Goal: Task Accomplishment & Management: Use online tool/utility

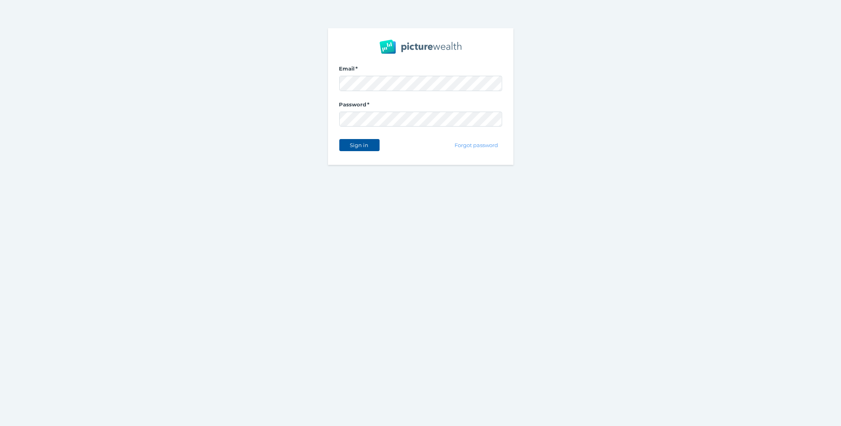
click at [369, 146] on span "Sign in" at bounding box center [359, 145] width 25 height 6
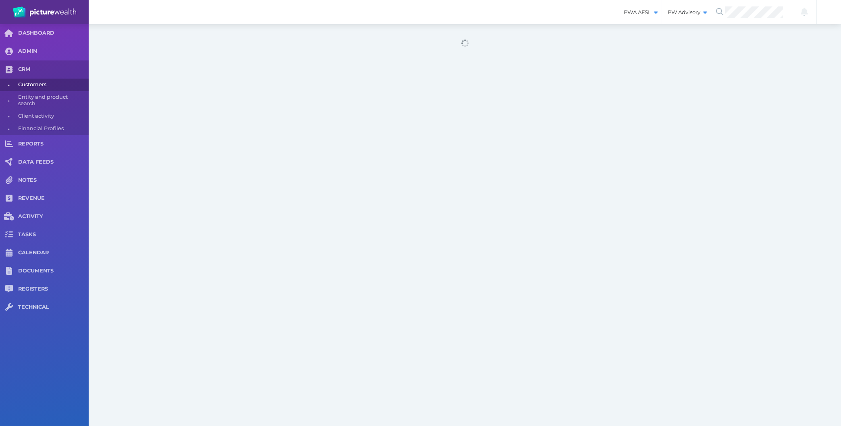
select select "25"
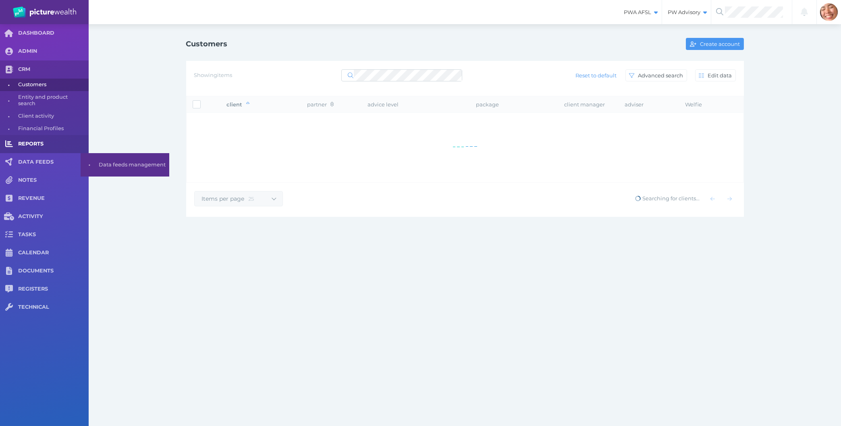
click at [26, 140] on link "REPORTS" at bounding box center [44, 144] width 89 height 18
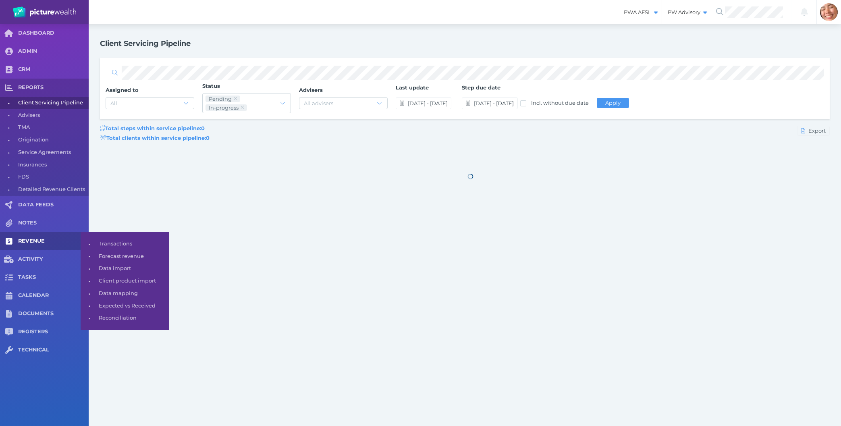
click at [35, 244] on span "REVENUE" at bounding box center [53, 241] width 71 height 7
select select "25"
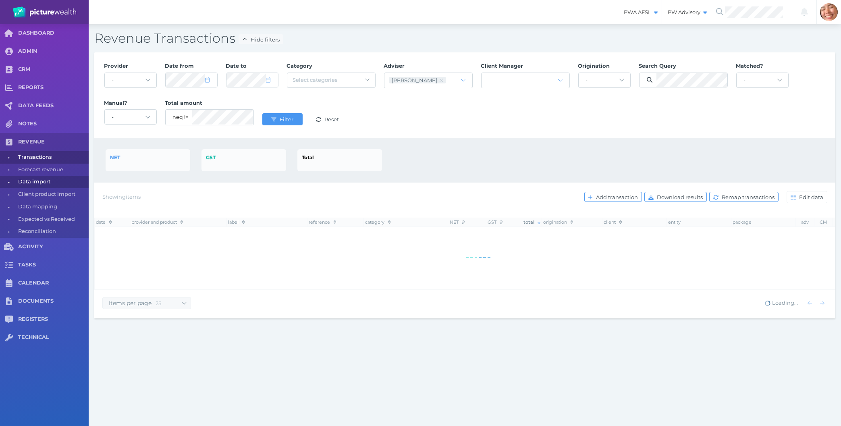
click at [28, 185] on span "Data import" at bounding box center [52, 182] width 68 height 12
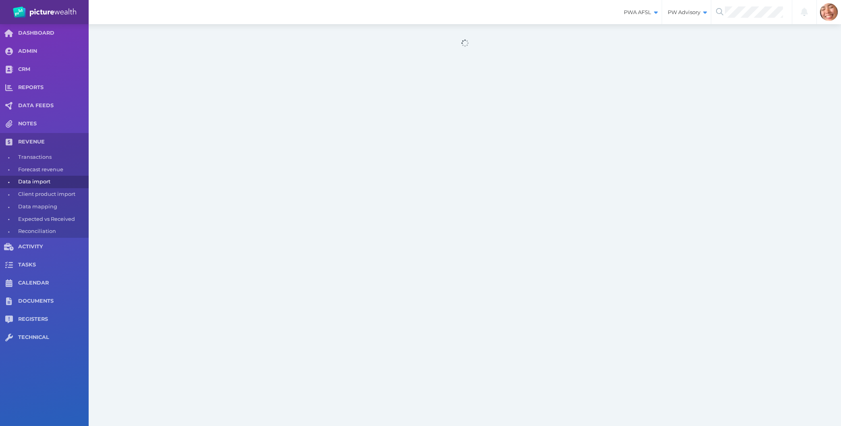
select select "25"
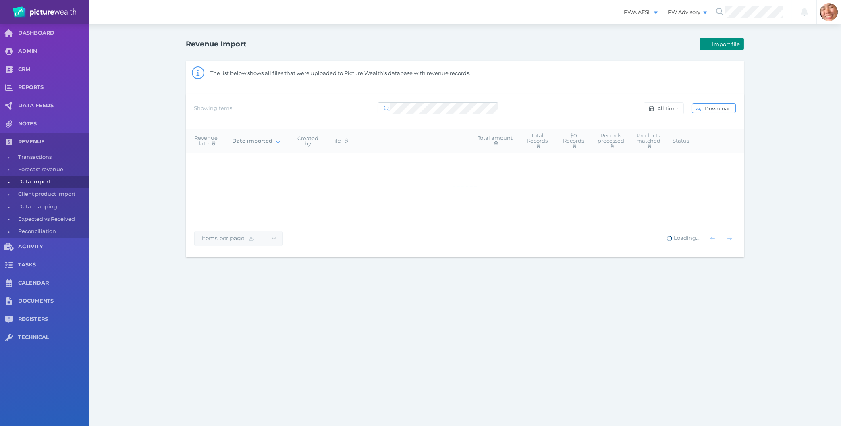
click at [713, 50] on button "Import file" at bounding box center [722, 44] width 44 height 12
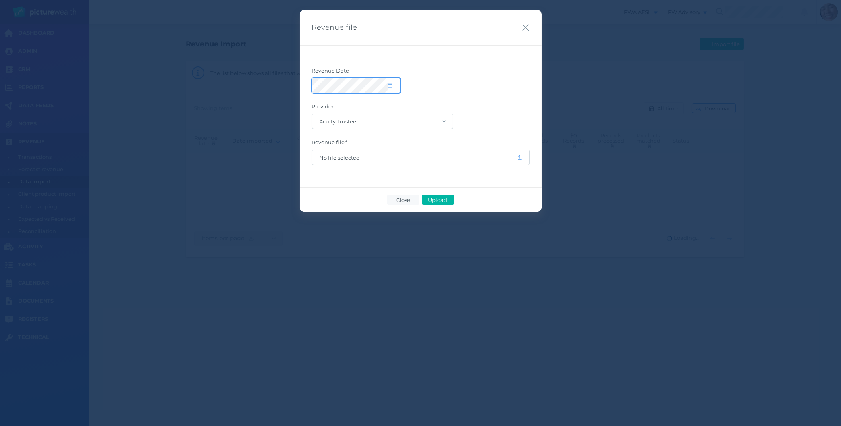
select select "7"
select select "2025"
select select "70"
click at [432, 200] on span "Upload" at bounding box center [438, 200] width 26 height 6
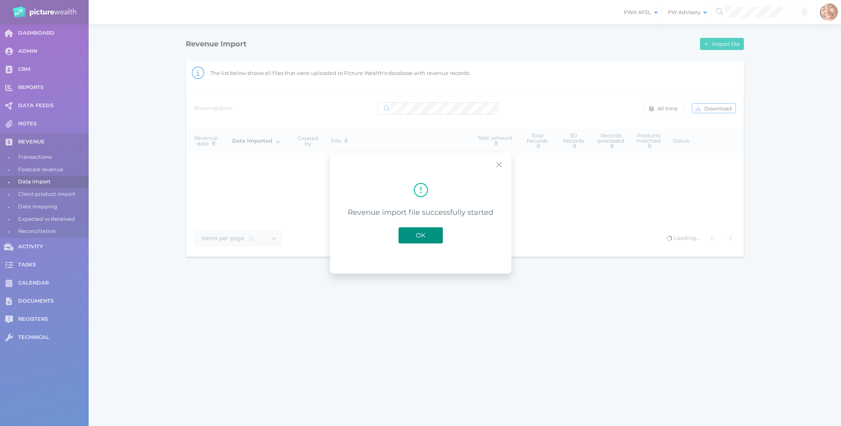
click at [420, 236] on span "OK" at bounding box center [421, 235] width 18 height 8
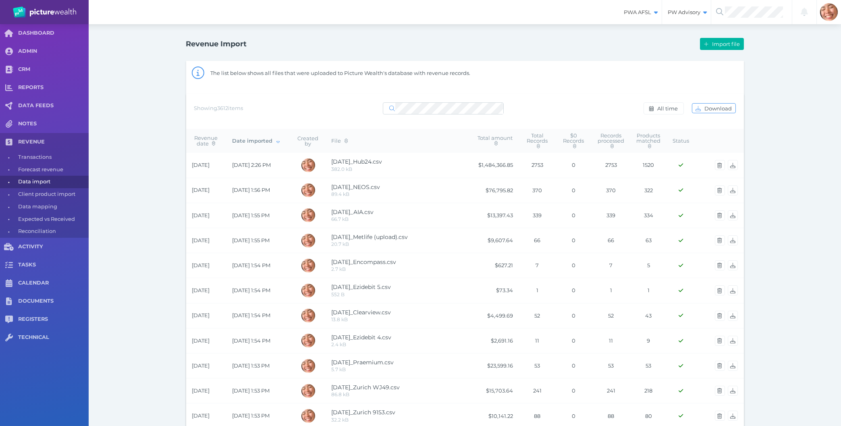
click at [38, 187] on span "Data import" at bounding box center [52, 182] width 68 height 12
click at [36, 174] on span "Forecast revenue" at bounding box center [52, 170] width 68 height 12
select select "100"
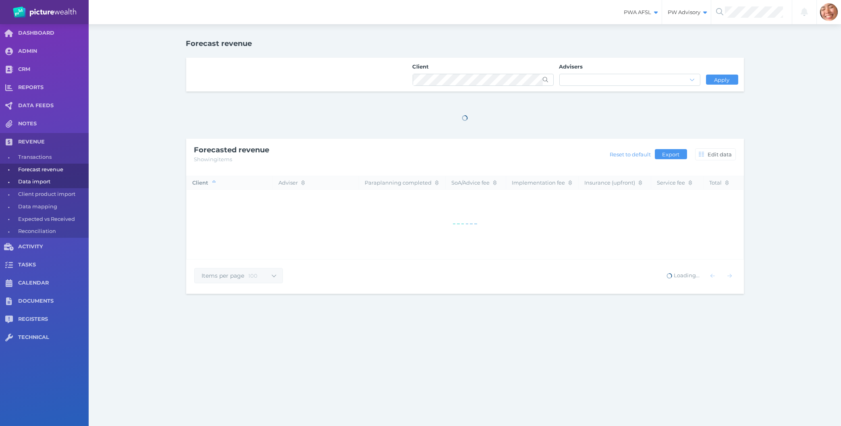
click at [33, 179] on span "Data import" at bounding box center [52, 182] width 68 height 12
select select "25"
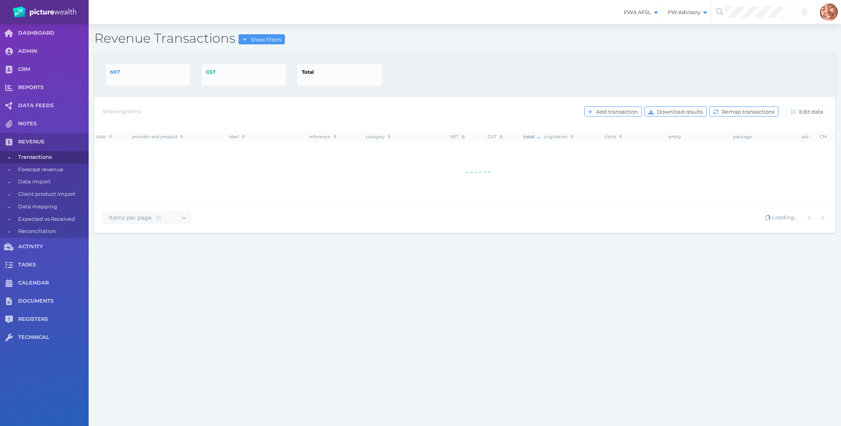
select select "25"
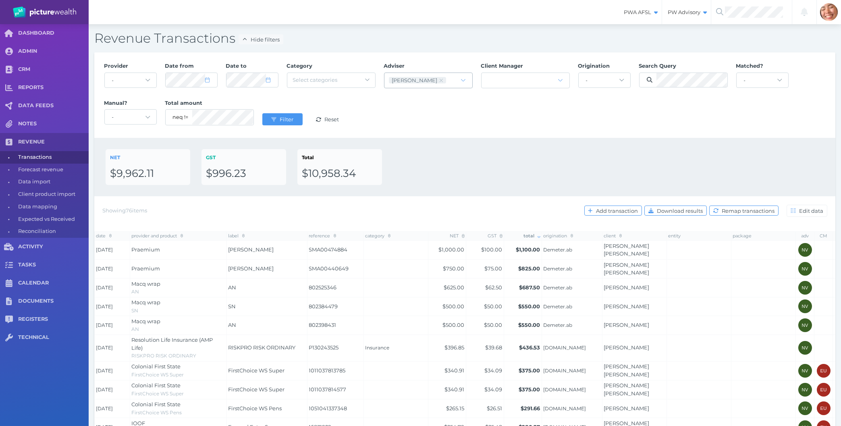
click at [439, 79] on icon at bounding box center [441, 80] width 4 height 5
click at [421, 123] on div "Provider - Acuity Fee Revenue Acuity Trustee Advocate Private Wealth Pty Ltd AI…" at bounding box center [465, 95] width 730 height 74
click at [266, 117] on button "Filter" at bounding box center [282, 119] width 40 height 12
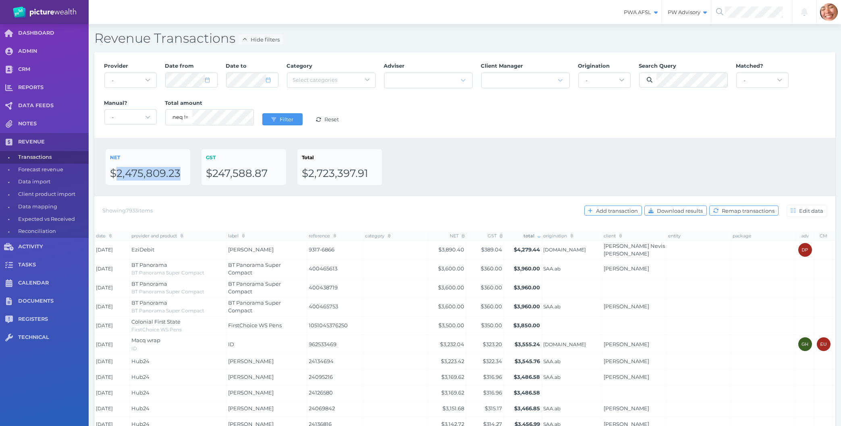
drag, startPoint x: 117, startPoint y: 173, endPoint x: 180, endPoint y: 173, distance: 63.3
click at [180, 173] on div "$2,475,809.23" at bounding box center [148, 174] width 76 height 14
click at [43, 182] on span "Data import" at bounding box center [52, 182] width 68 height 12
select select "25"
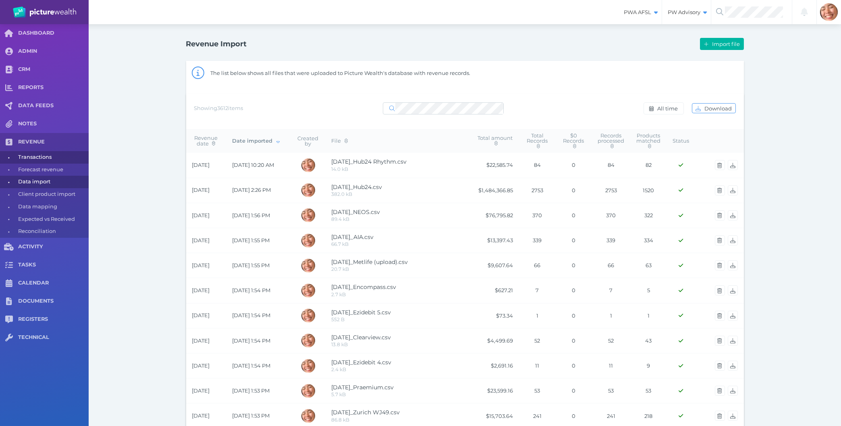
click at [43, 153] on span "Transactions" at bounding box center [52, 157] width 68 height 12
select select "25"
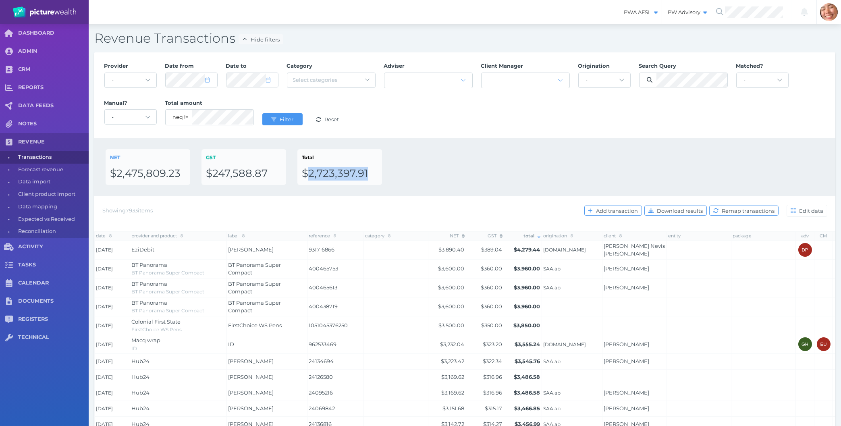
drag, startPoint x: 311, startPoint y: 174, endPoint x: 373, endPoint y: 173, distance: 62.1
click at [373, 173] on div "$2,723,397.91" at bounding box center [340, 174] width 76 height 14
copy div "2,723,397.91"
